Goal: Navigation & Orientation: Find specific page/section

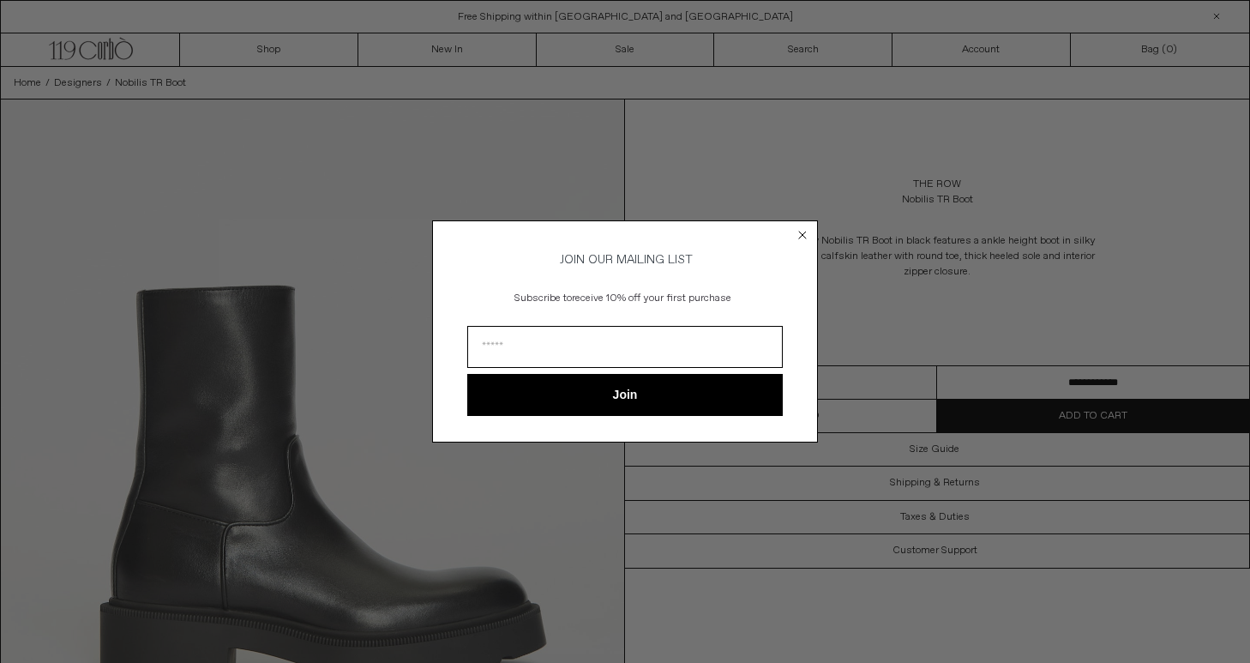
click at [804, 236] on circle "Close dialog" at bounding box center [803, 235] width 16 height 16
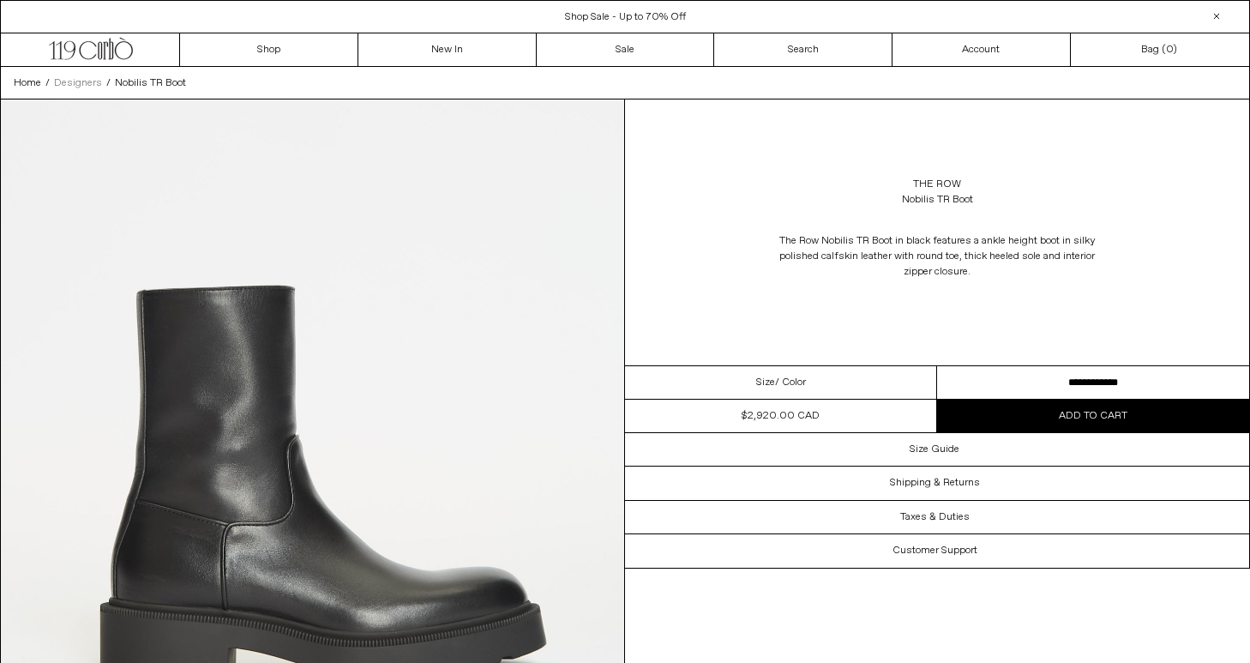
click at [91, 83] on span "Designers" at bounding box center [78, 83] width 48 height 14
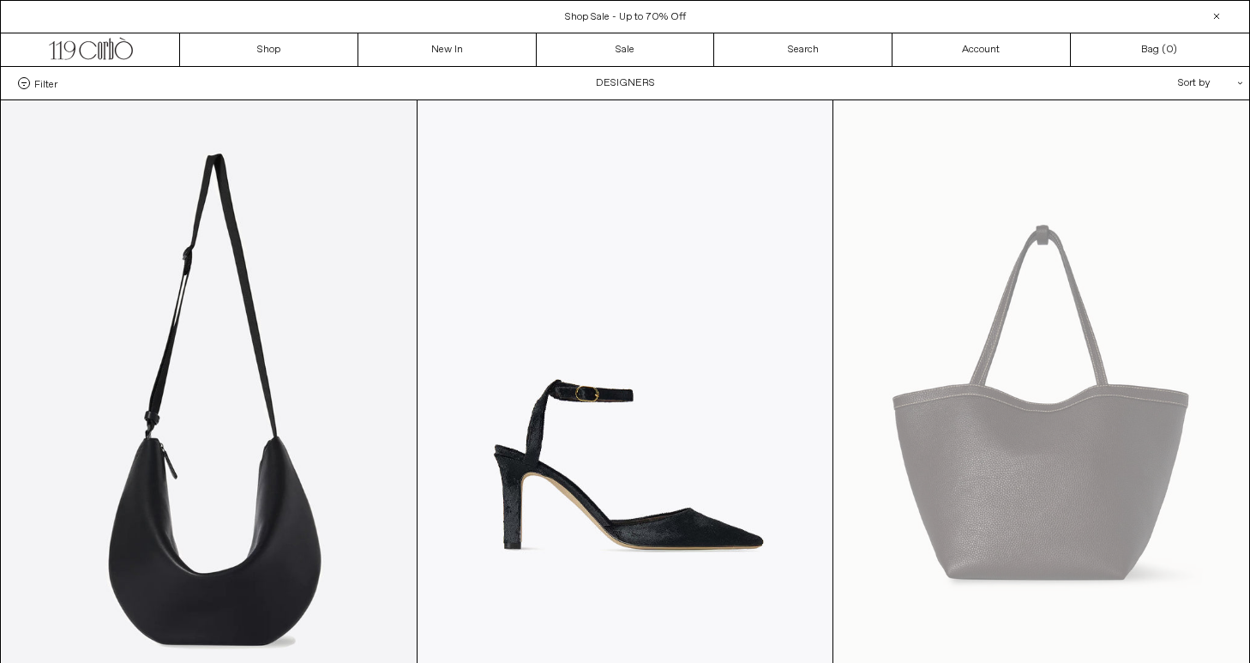
click at [21, 84] on span at bounding box center [24, 83] width 12 height 12
click at [0, 0] on select "**********" at bounding box center [0, 0] width 0 height 0
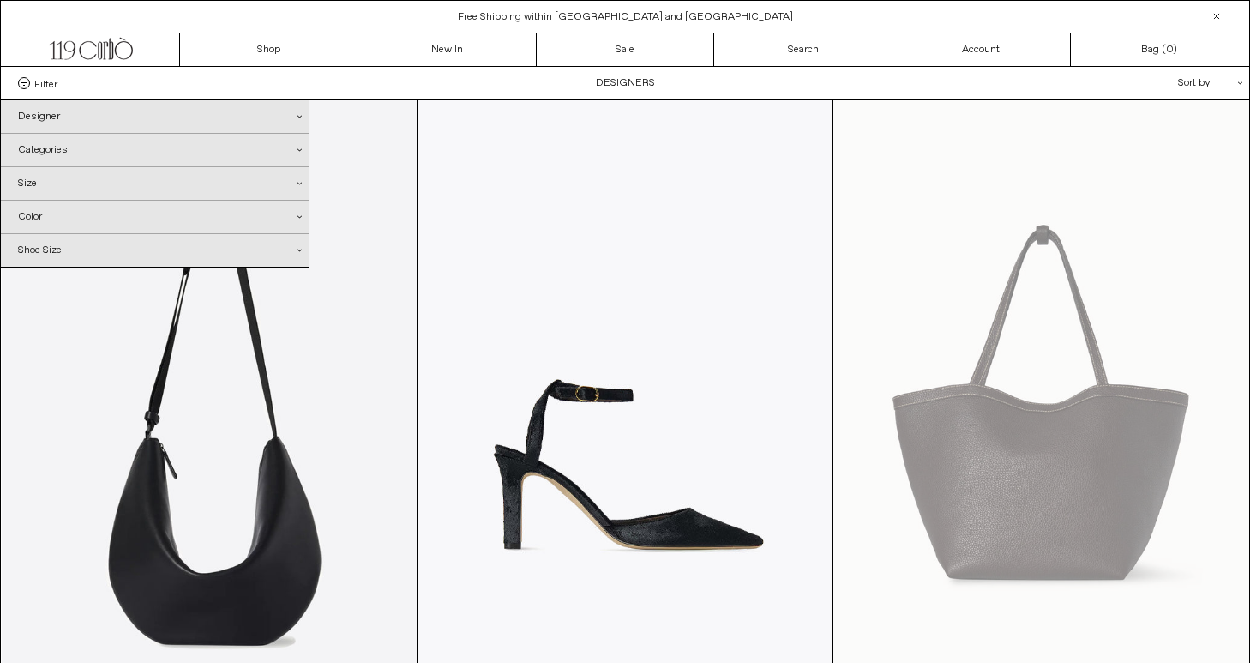
click at [51, 119] on div "Designer .cls-1{fill:#231f20}" at bounding box center [155, 116] width 308 height 33
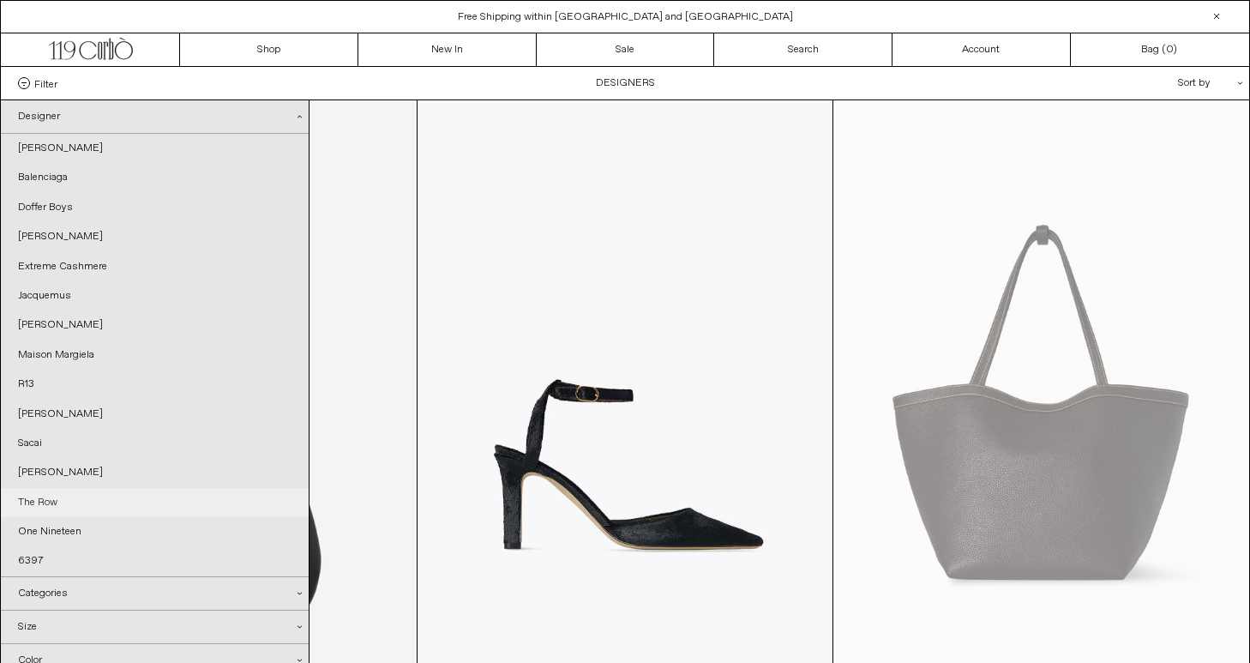
click at [81, 490] on link "The Row" at bounding box center [155, 502] width 308 height 29
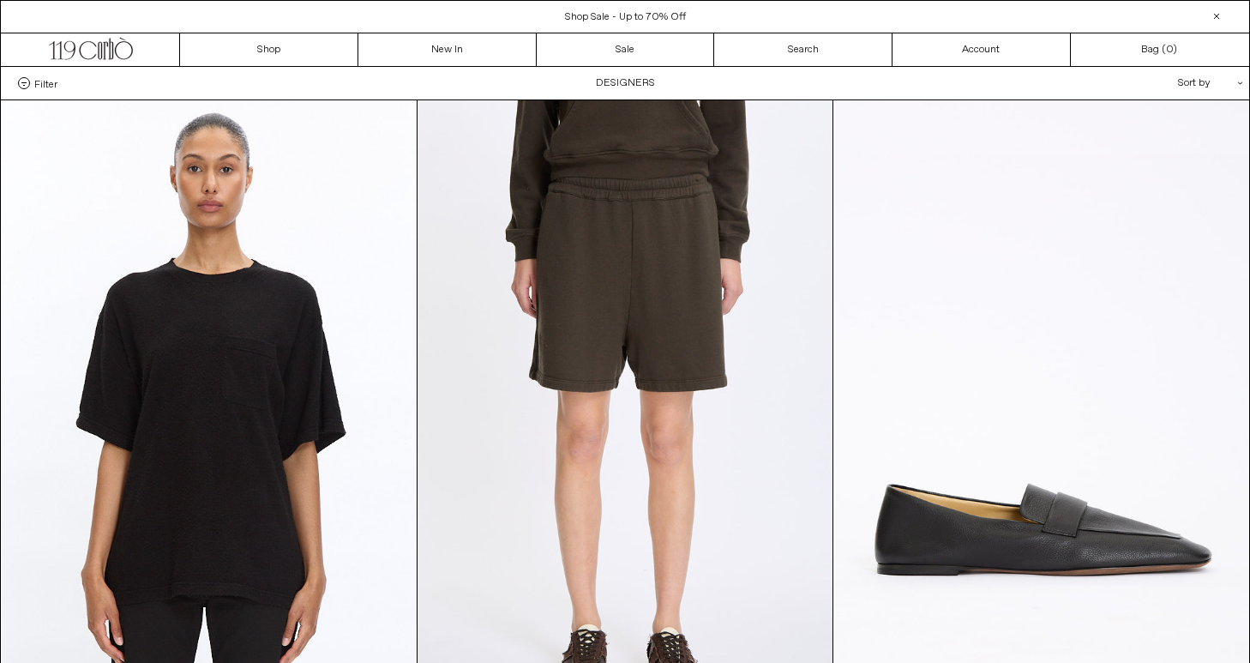
click at [1210, 77] on div "Sort by .cls-1{fill:#231f20}" at bounding box center [1155, 83] width 154 height 33
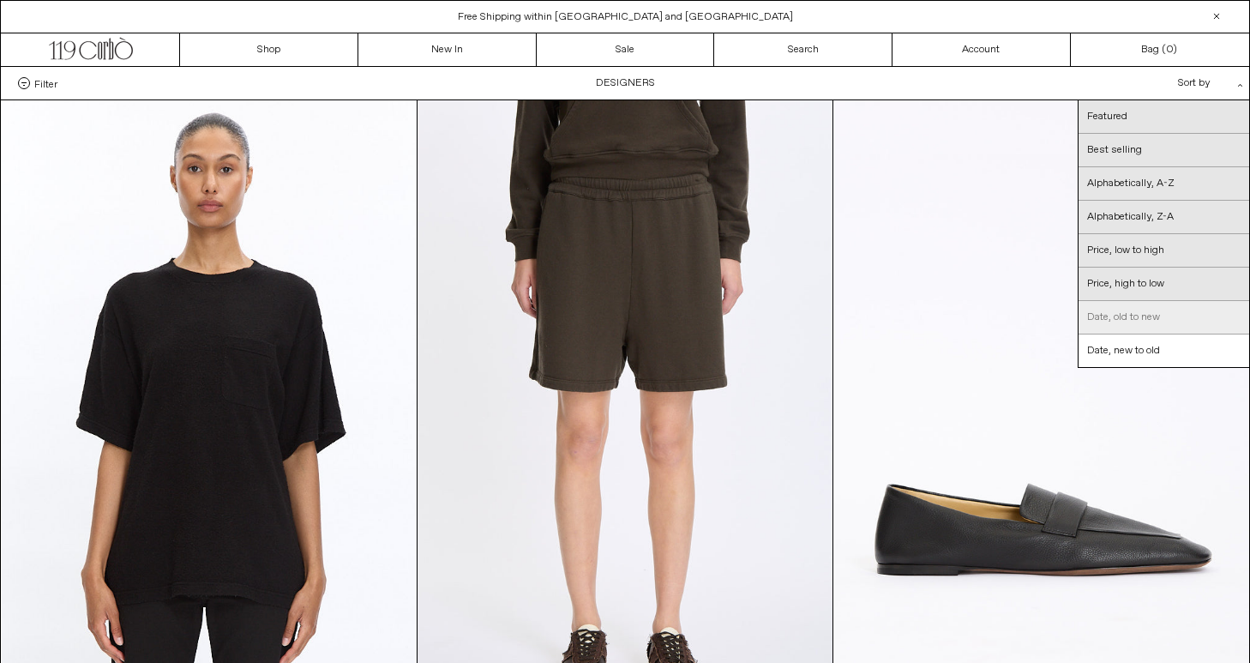
click at [1120, 308] on link "Date, old to new" at bounding box center [1163, 317] width 171 height 33
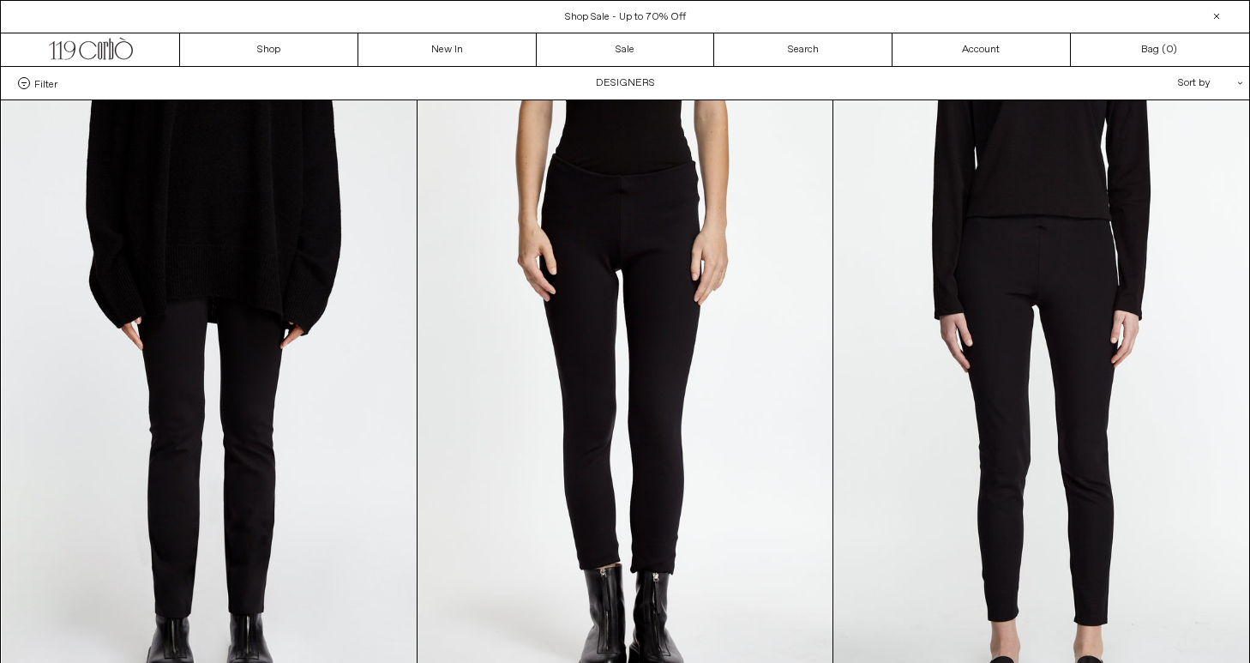
click at [1221, 70] on div "Sort by .cls-1{fill:#231f20}" at bounding box center [1155, 83] width 154 height 33
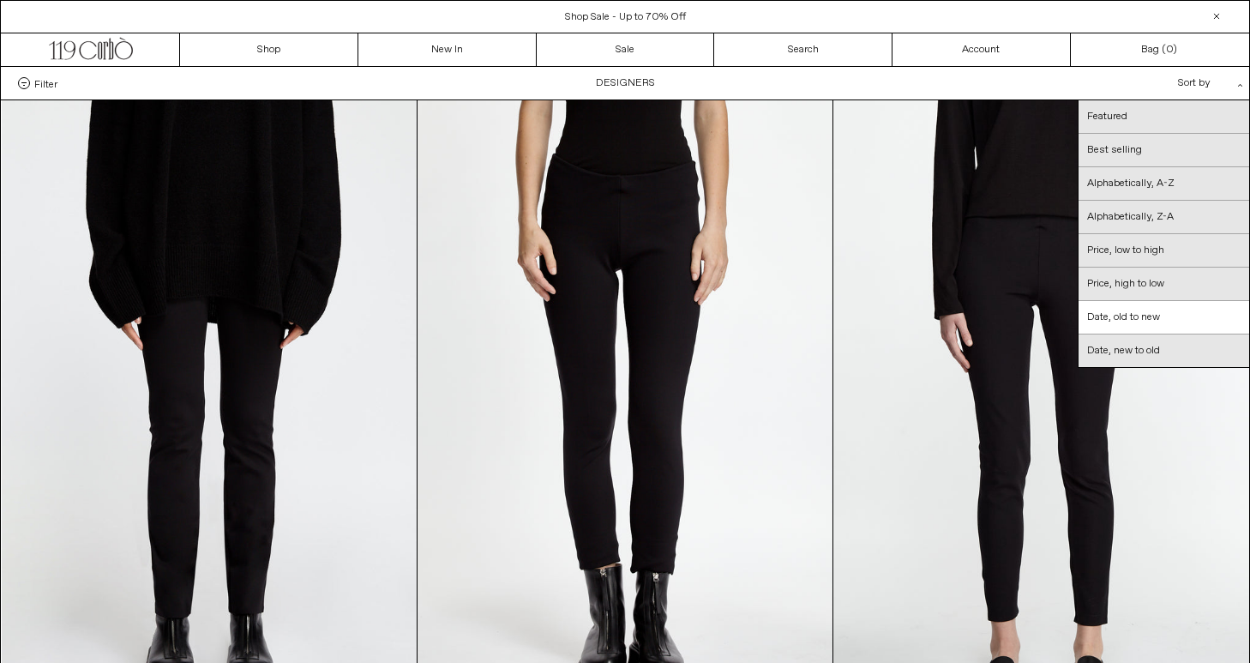
click at [1218, 83] on div "Sort by .cls-1{fill:#231f20}" at bounding box center [1155, 83] width 154 height 33
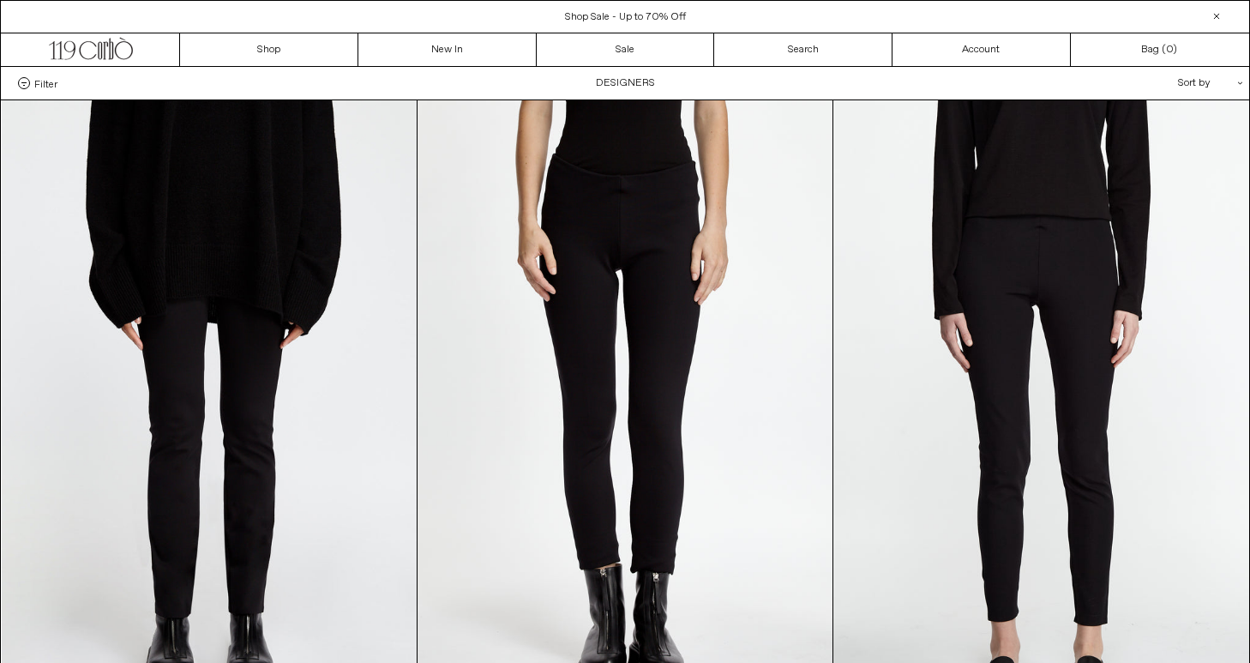
click at [1225, 87] on div "Sort by .cls-1{fill:#231f20}" at bounding box center [1155, 83] width 154 height 33
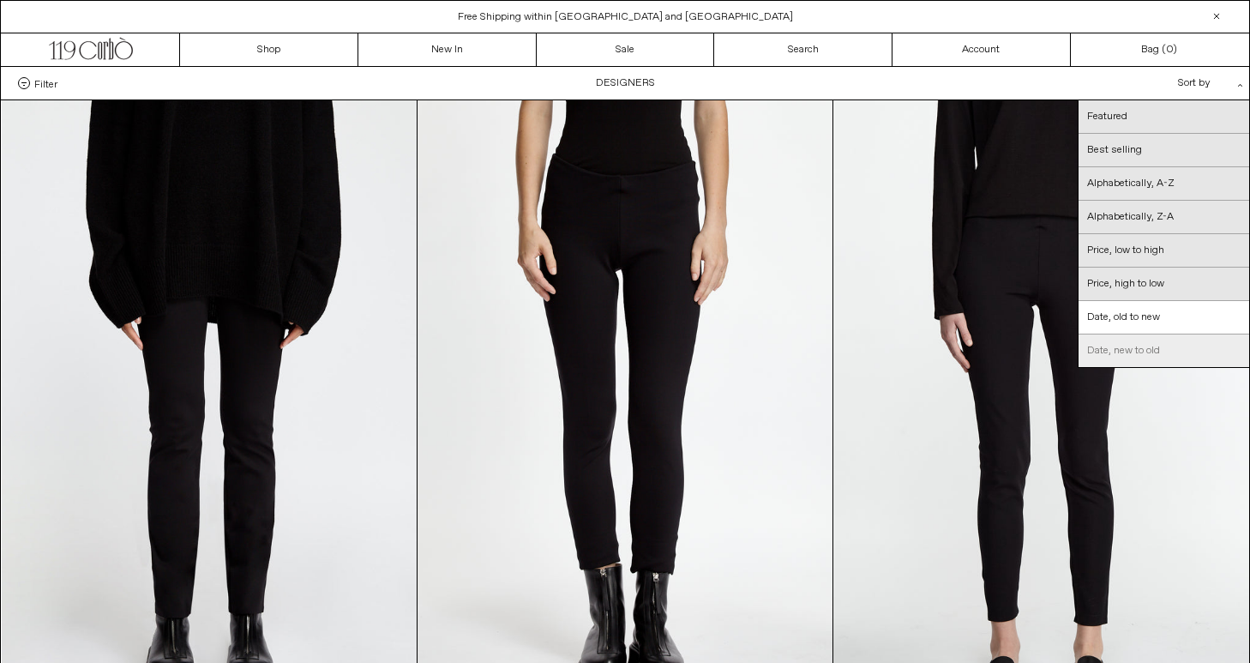
click at [1115, 358] on link "Date, new to old" at bounding box center [1163, 350] width 171 height 33
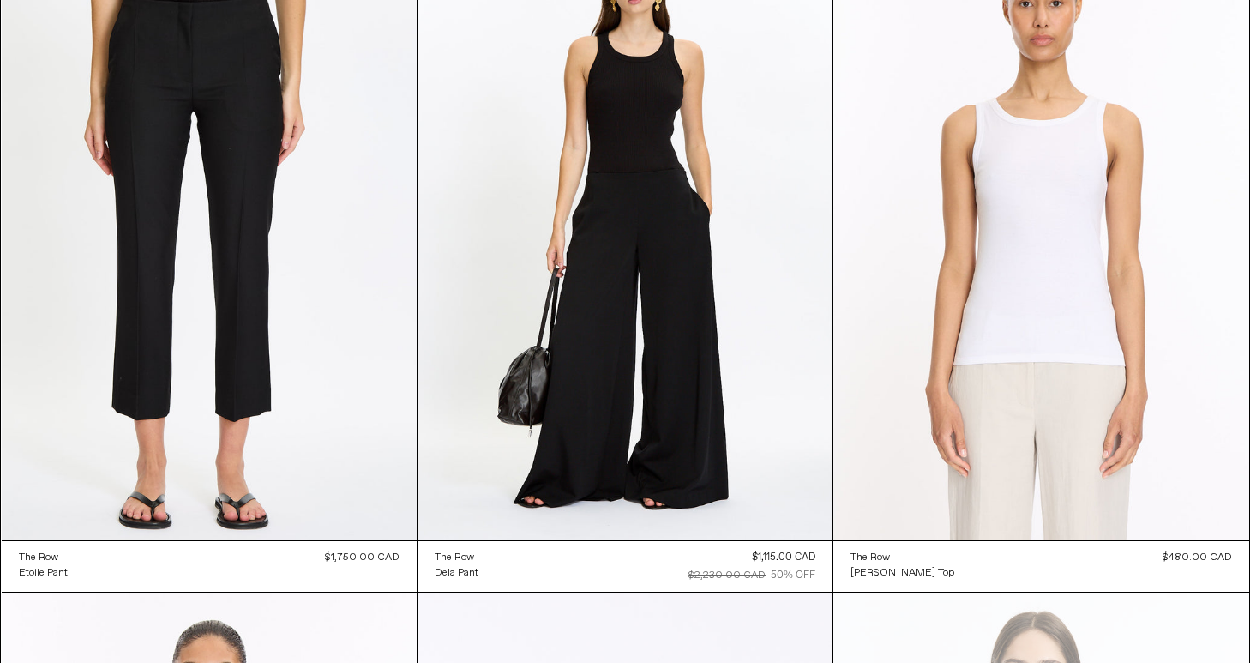
scroll to position [2173, 0]
